Goal: Information Seeking & Learning: Learn about a topic

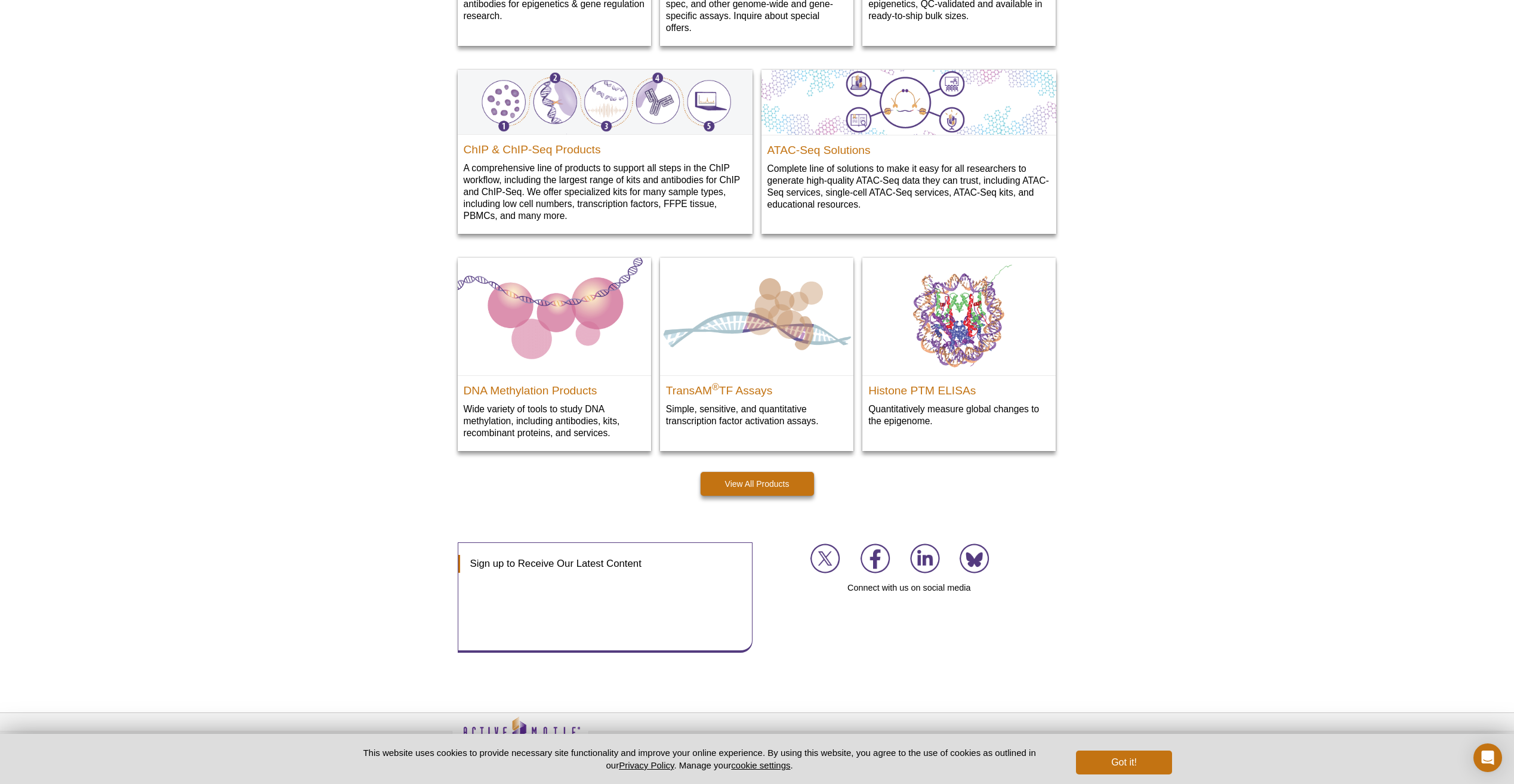
scroll to position [1468, 0]
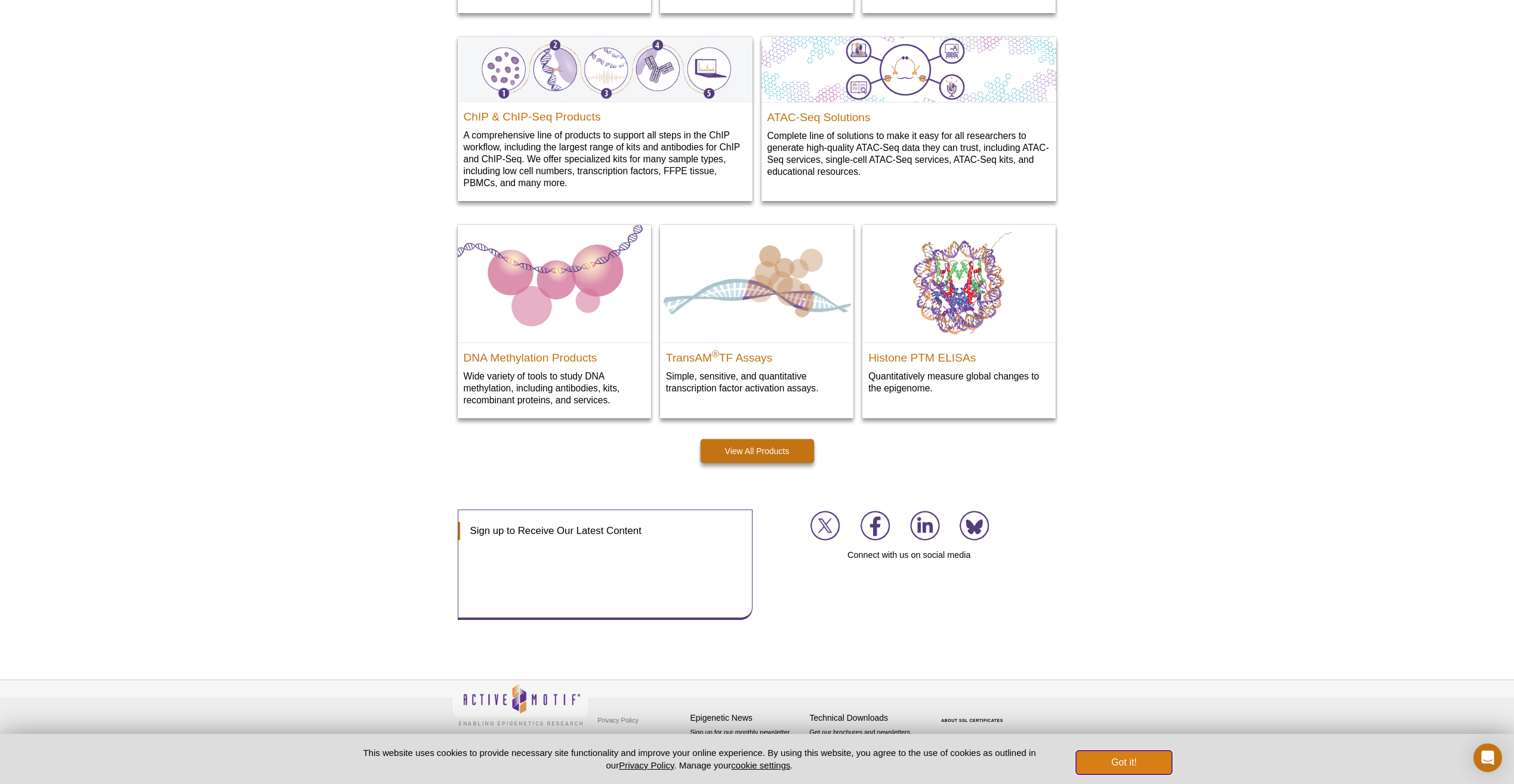
click at [1105, 760] on button "Got it!" at bounding box center [1124, 763] width 96 height 24
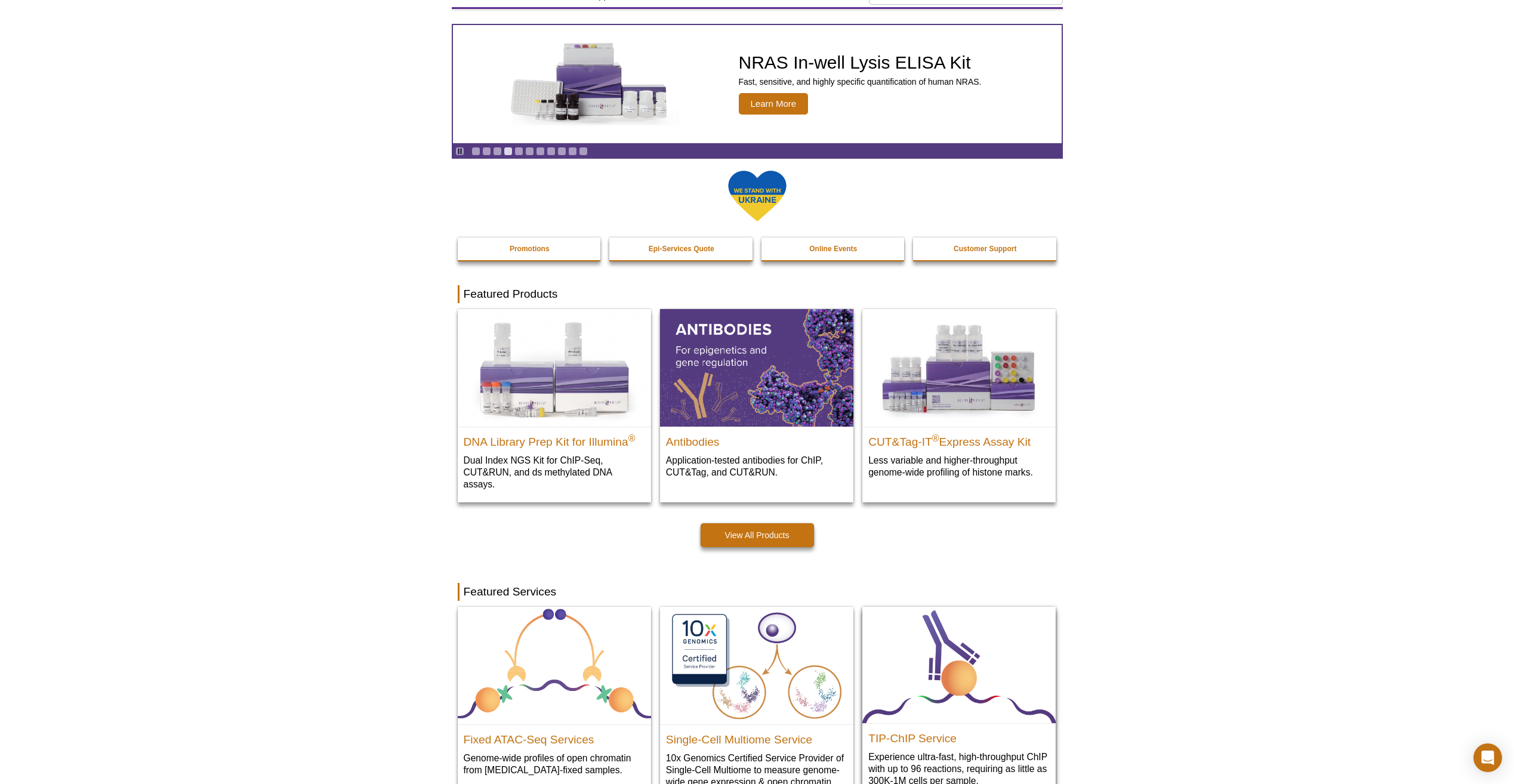
scroll to position [0, 0]
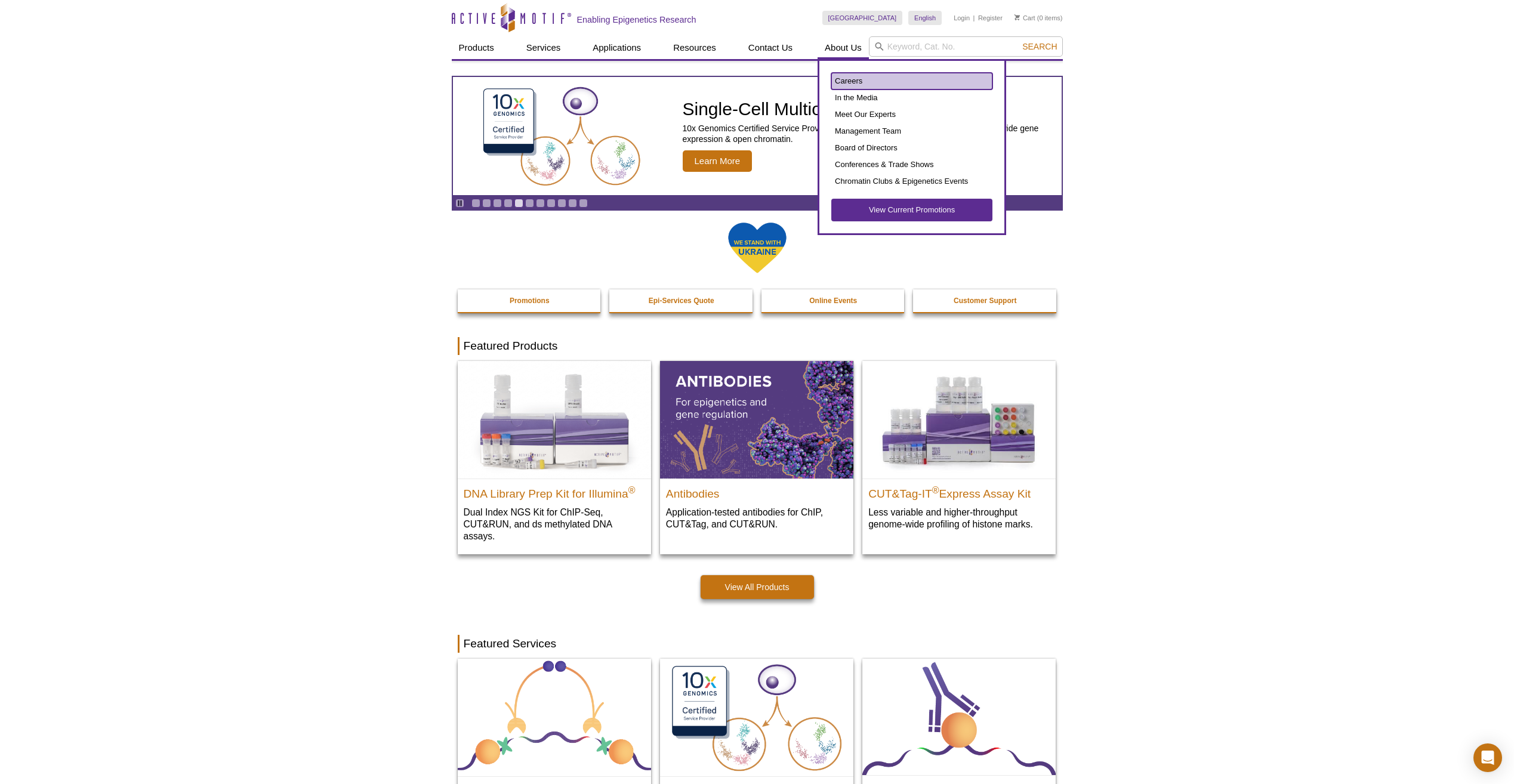
click at [849, 79] on link "Careers" at bounding box center [912, 80] width 161 height 16
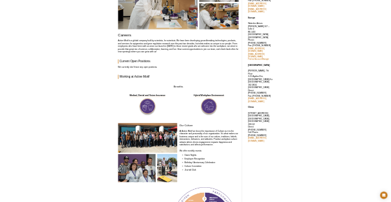
scroll to position [185, 0]
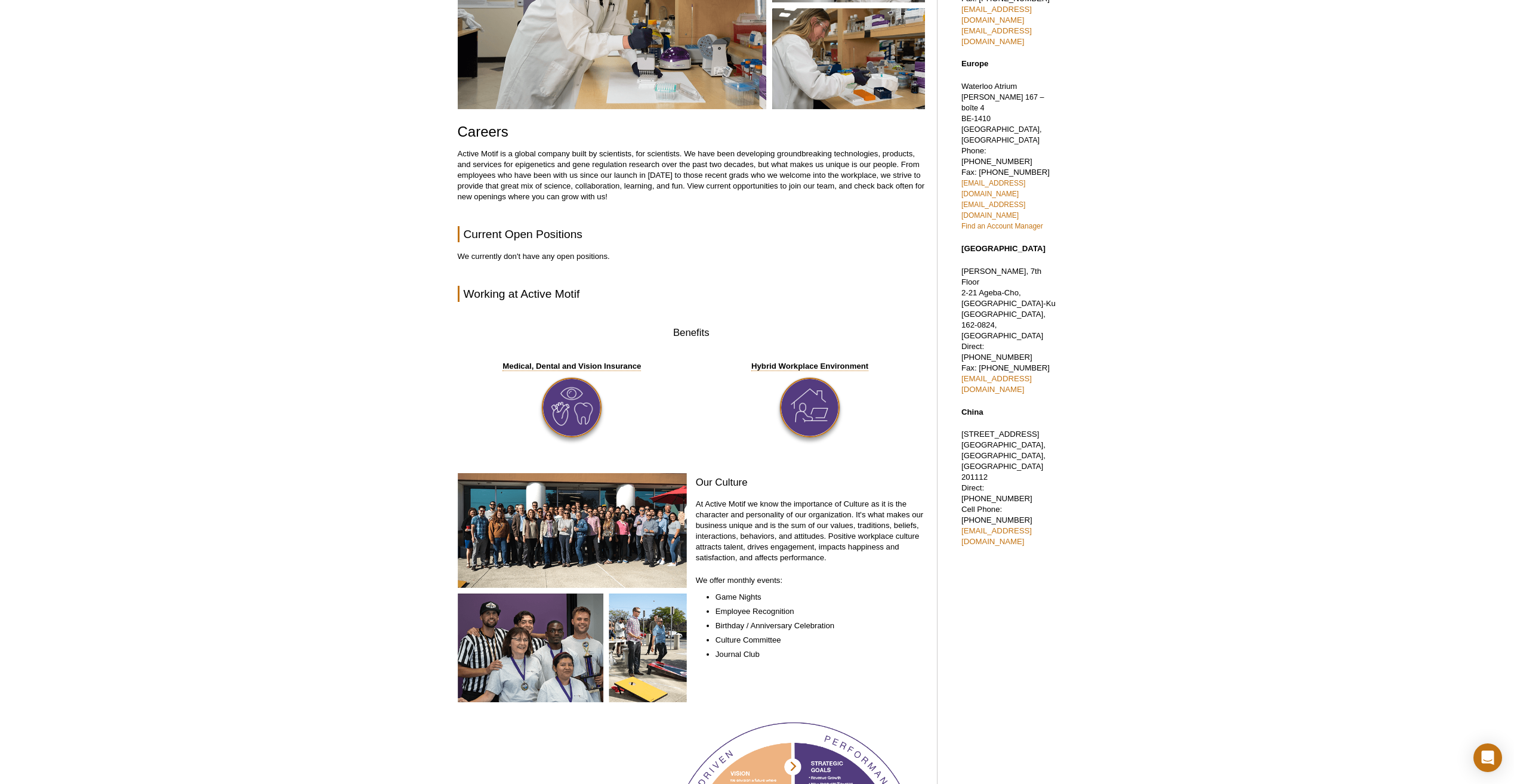
click at [539, 550] on img at bounding box center [572, 588] width 229 height 229
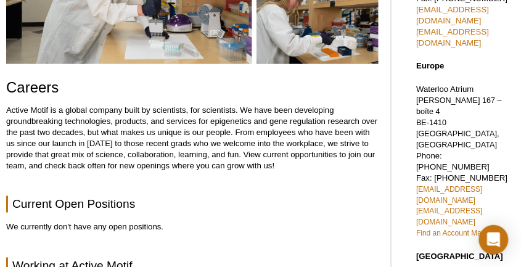
select select "[GEOGRAPHIC_DATA]"
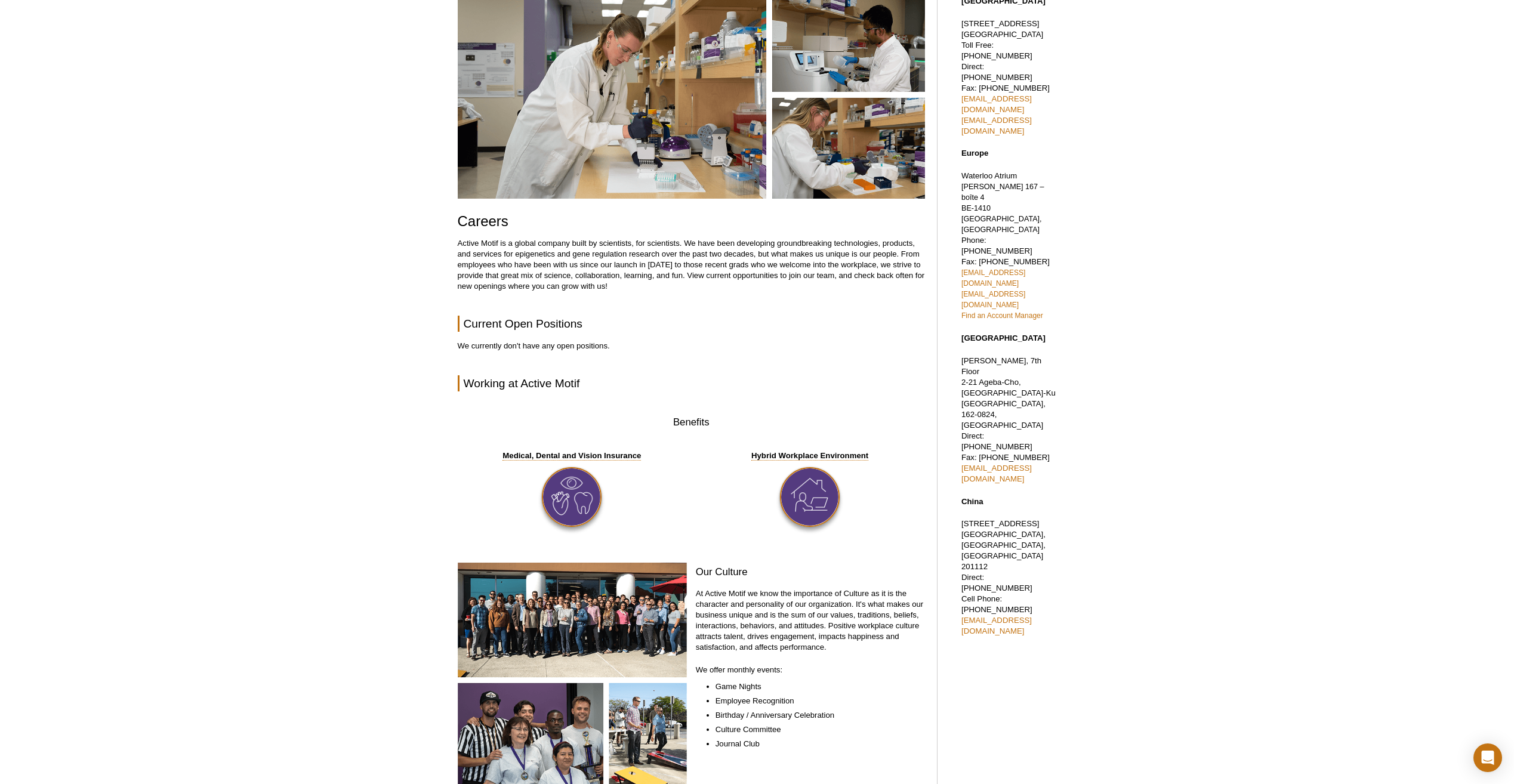
scroll to position [0, 0]
